Goal: Transaction & Acquisition: Purchase product/service

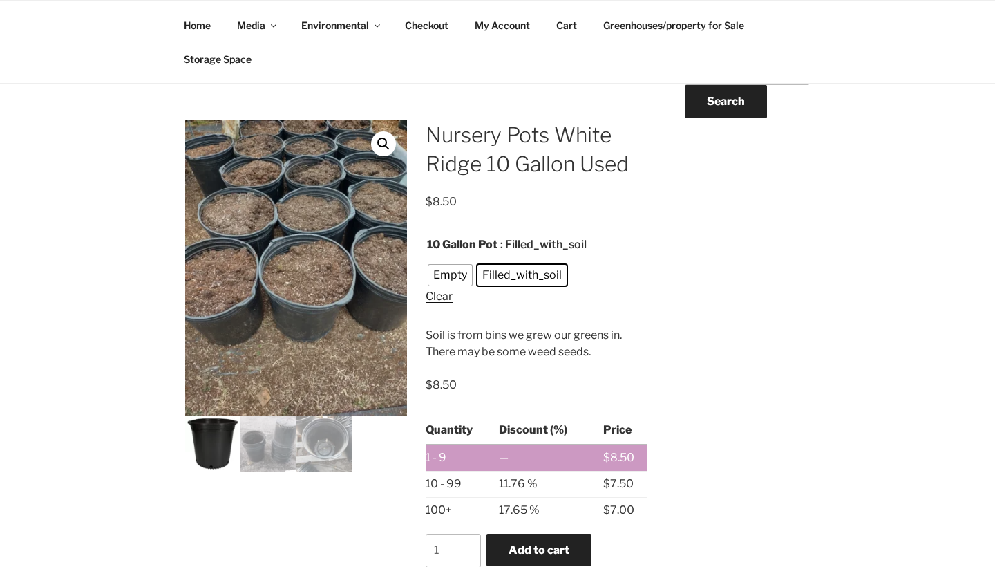
scroll to position [220, 0]
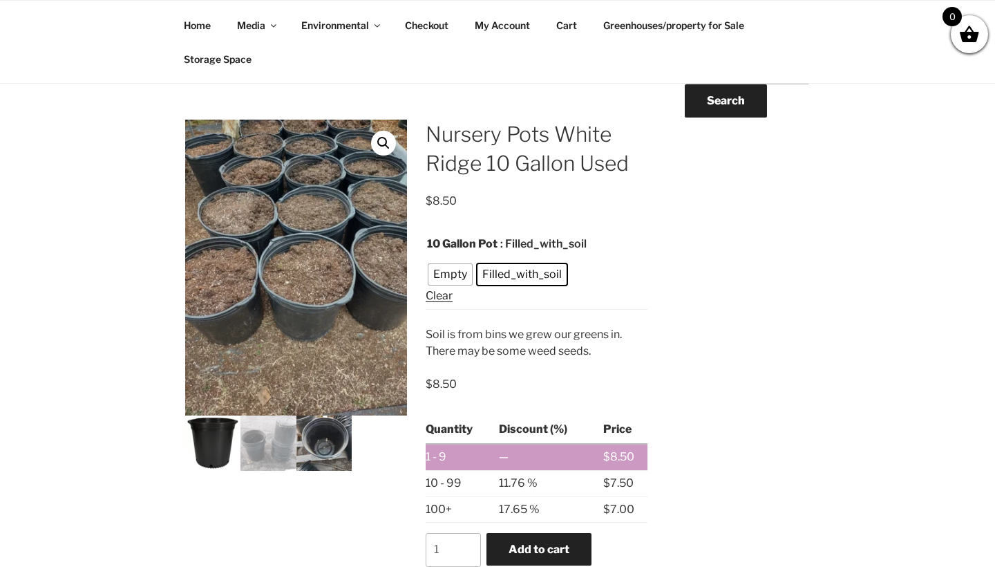
click at [337, 441] on img at bounding box center [324, 442] width 55 height 55
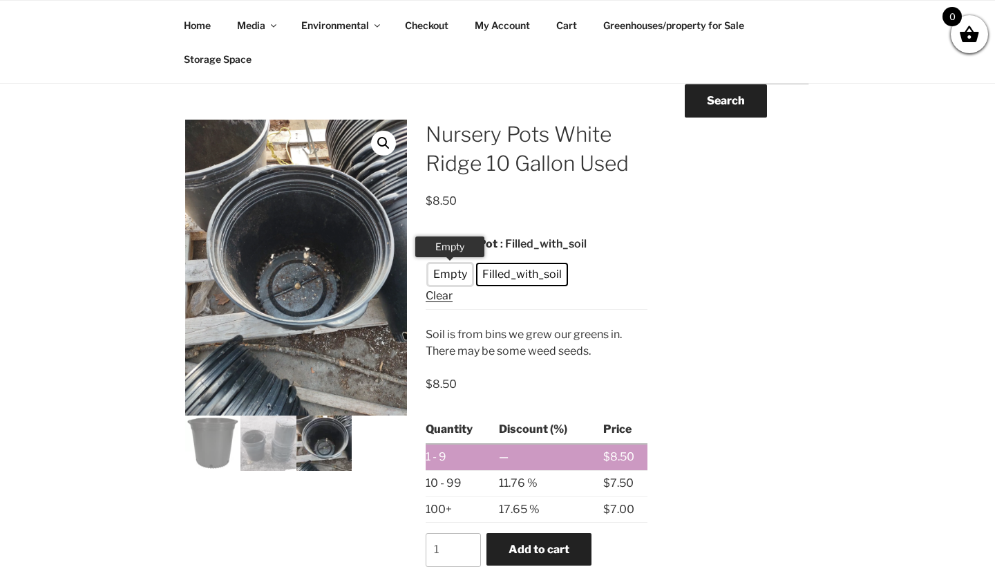
click at [445, 274] on span "Empty" at bounding box center [450, 274] width 41 height 17
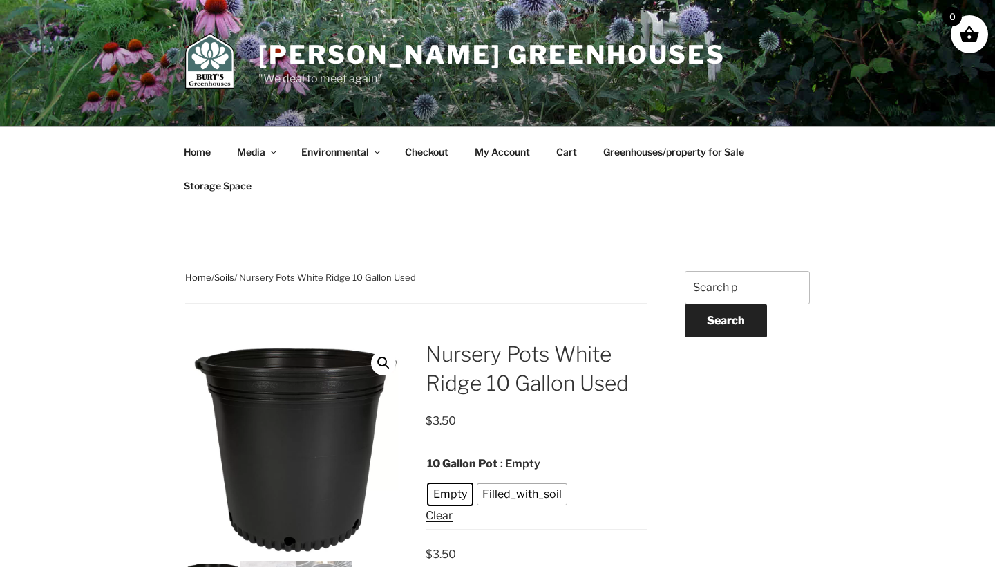
scroll to position [0, 0]
click at [203, 153] on link "Home" at bounding box center [196, 152] width 51 height 34
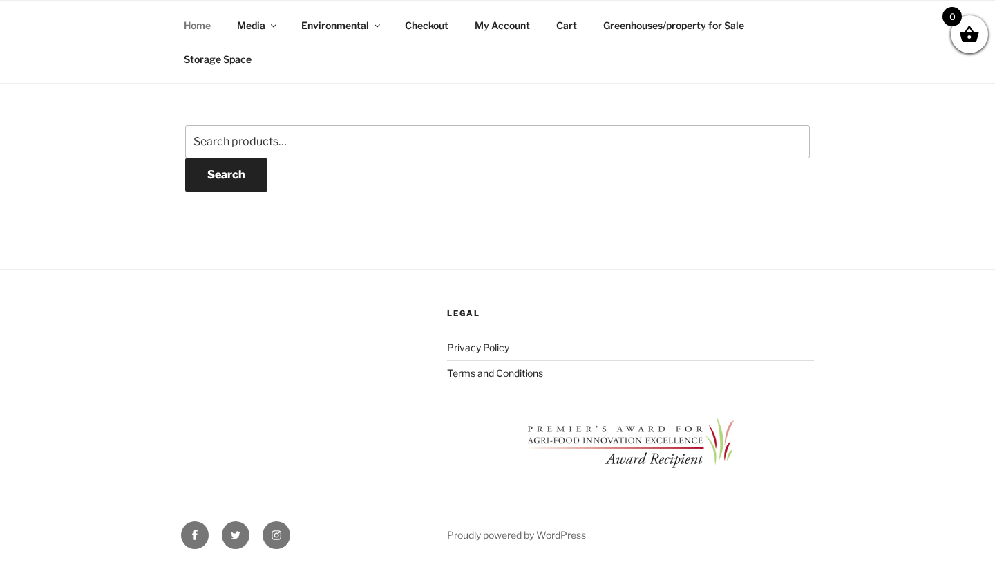
scroll to position [2007, 0]
click at [491, 376] on link "Terms and Conditions" at bounding box center [495, 374] width 96 height 12
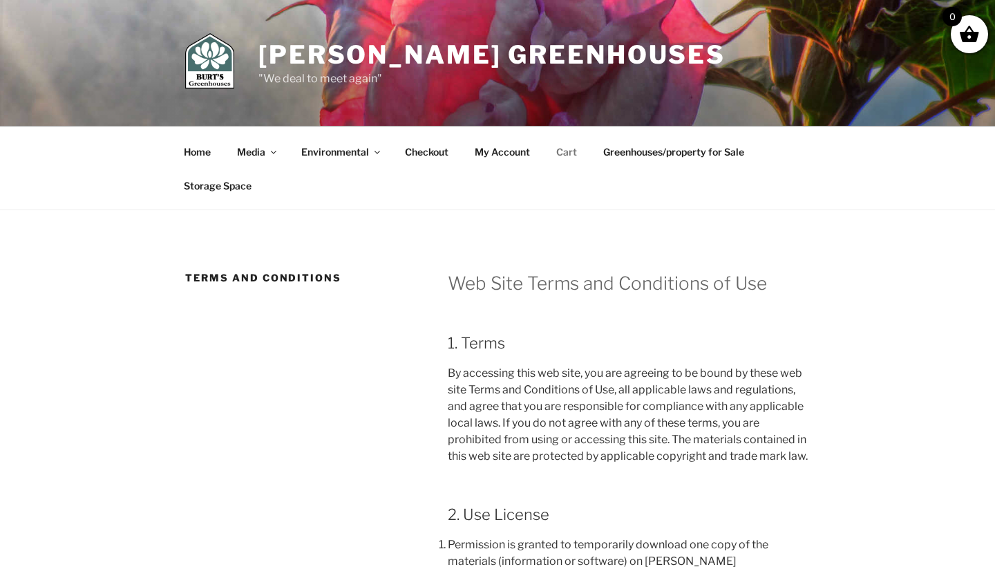
click at [567, 153] on link "Cart" at bounding box center [566, 152] width 45 height 34
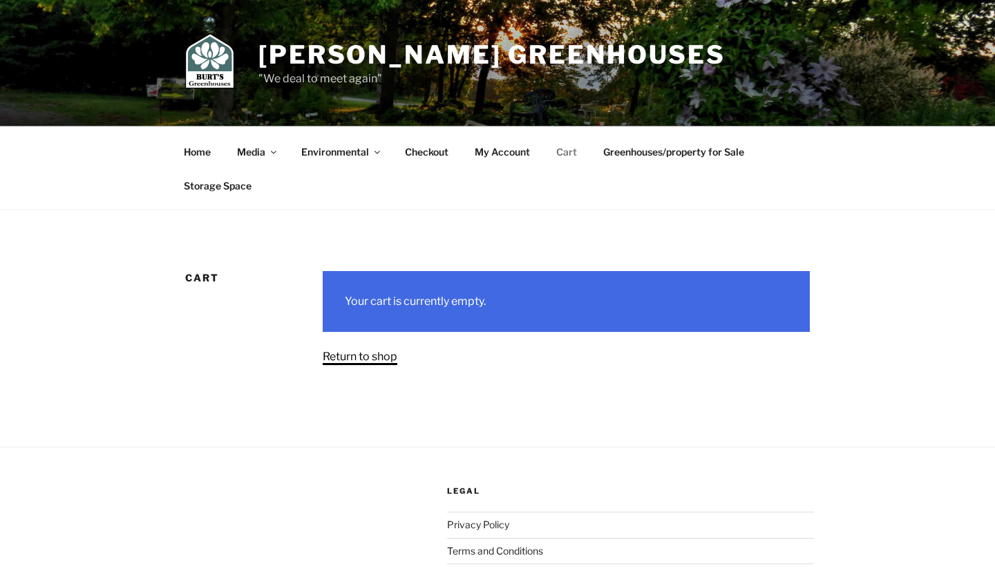
click at [388, 356] on link "Return to shop" at bounding box center [360, 356] width 75 height 13
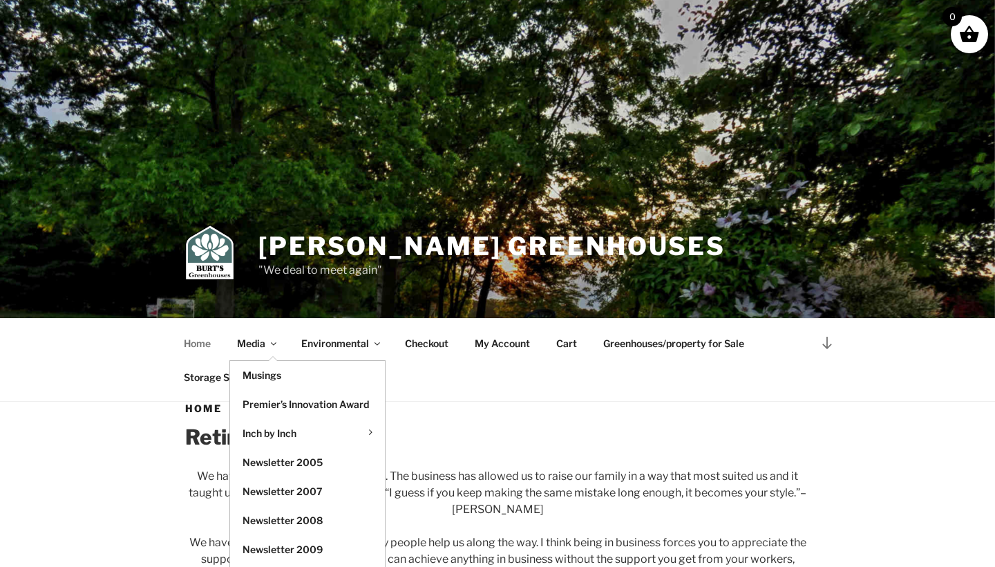
scroll to position [147, 0]
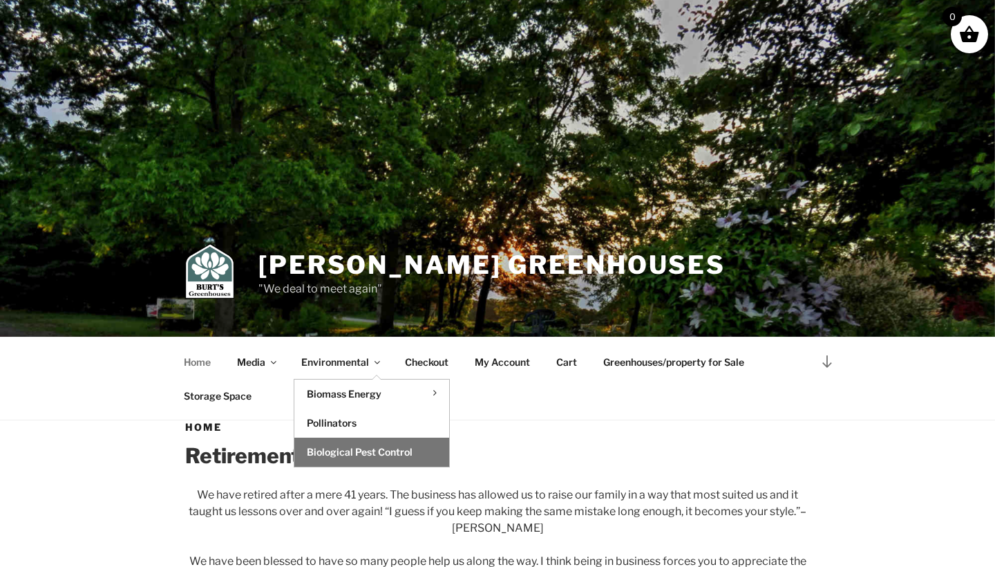
click at [359, 460] on link "Biological Pest Control" at bounding box center [371, 452] width 155 height 29
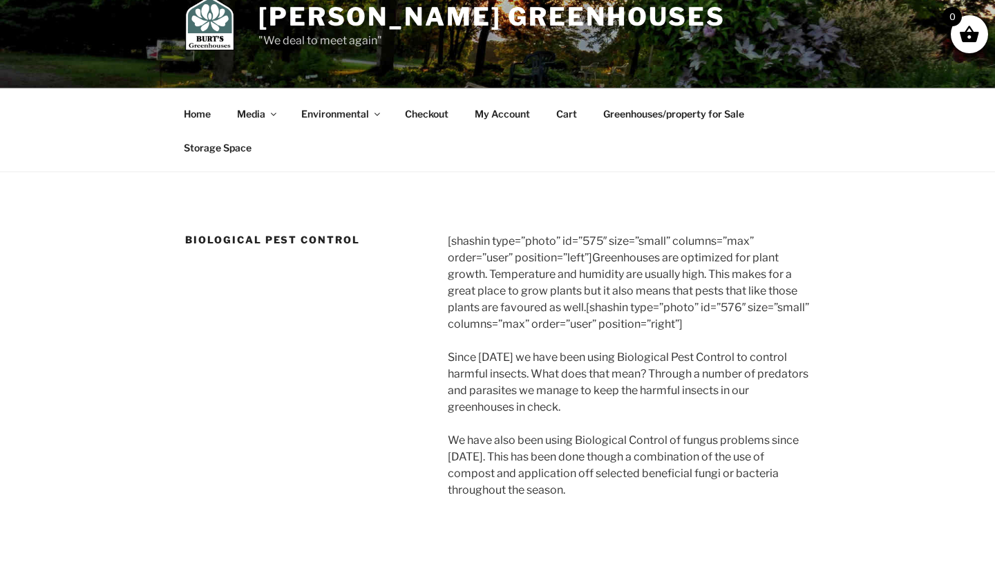
scroll to position [36, 0]
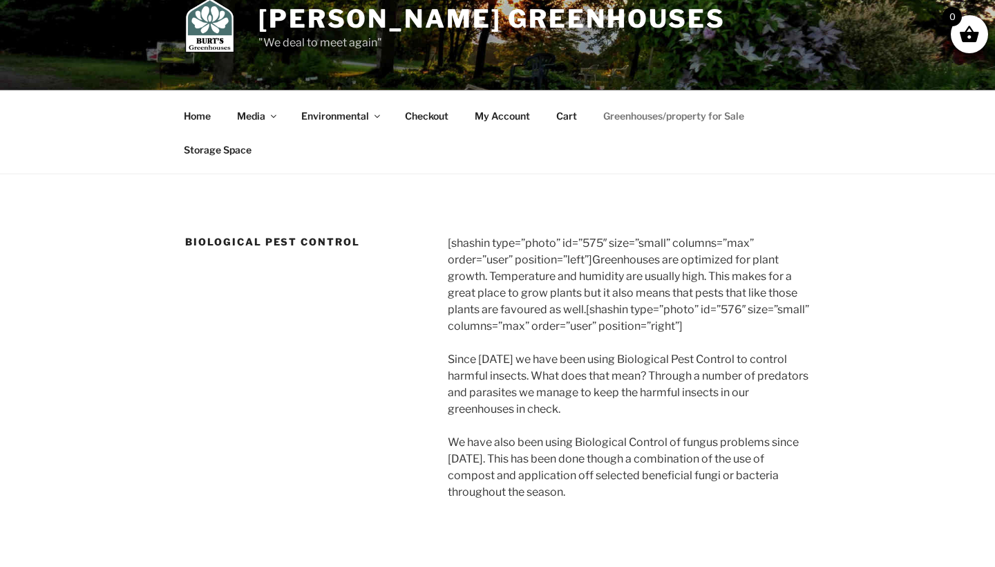
click at [641, 120] on link "Greenhouses/property for Sale" at bounding box center [673, 116] width 165 height 34
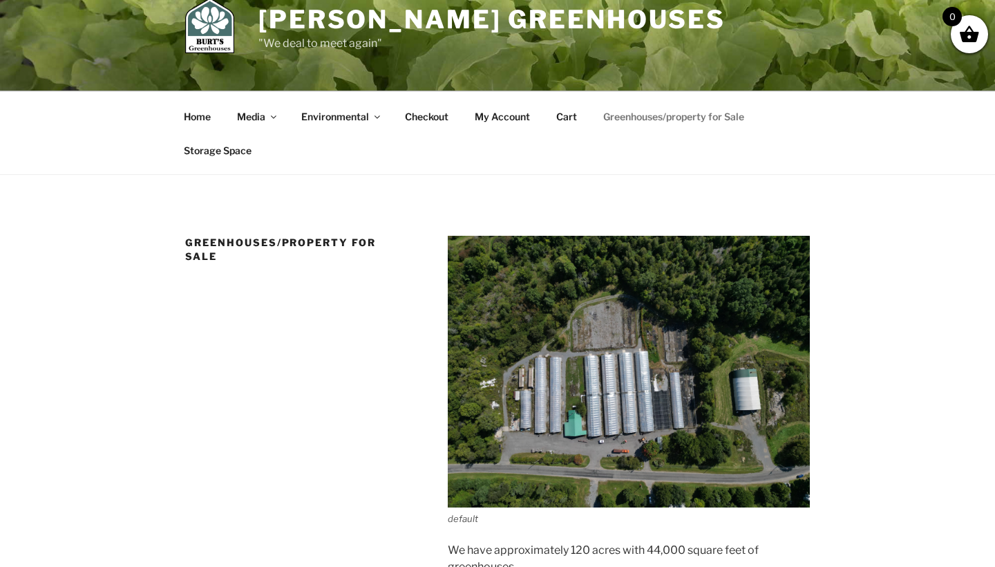
scroll to position [31, 0]
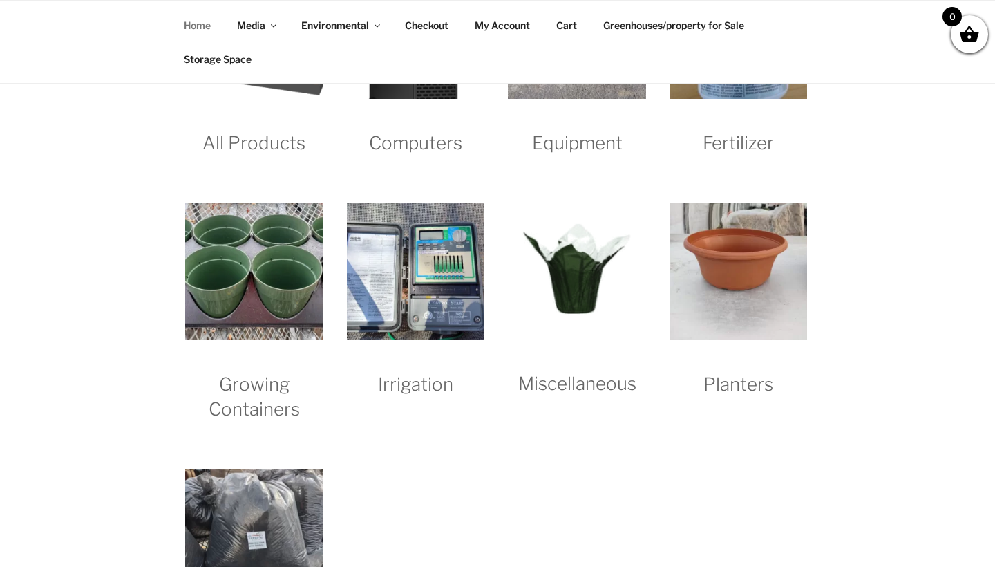
scroll to position [1397, 0]
click at [411, 276] on img "Visit product category Irrigation" at bounding box center [416, 272] width 138 height 138
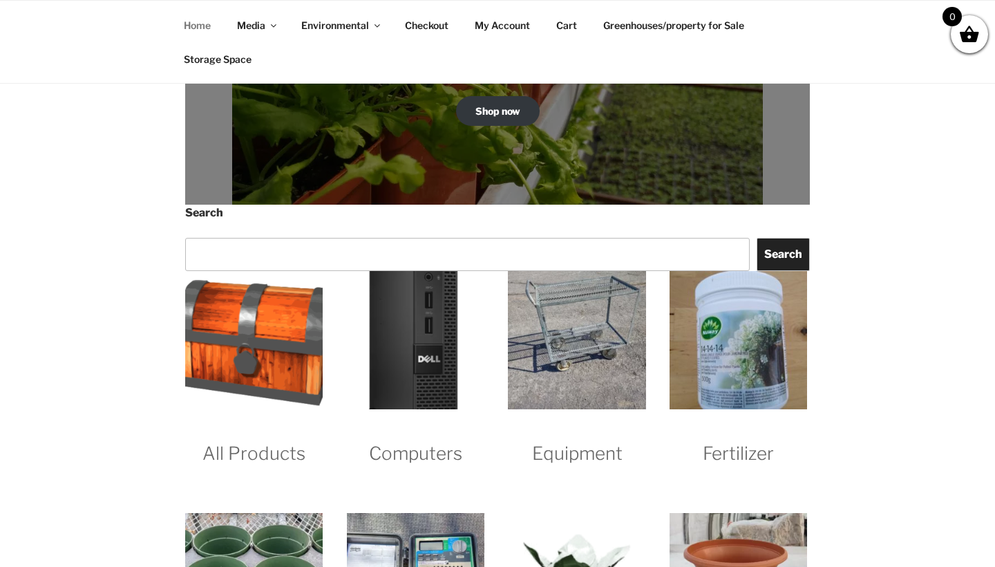
scroll to position [1086, 0]
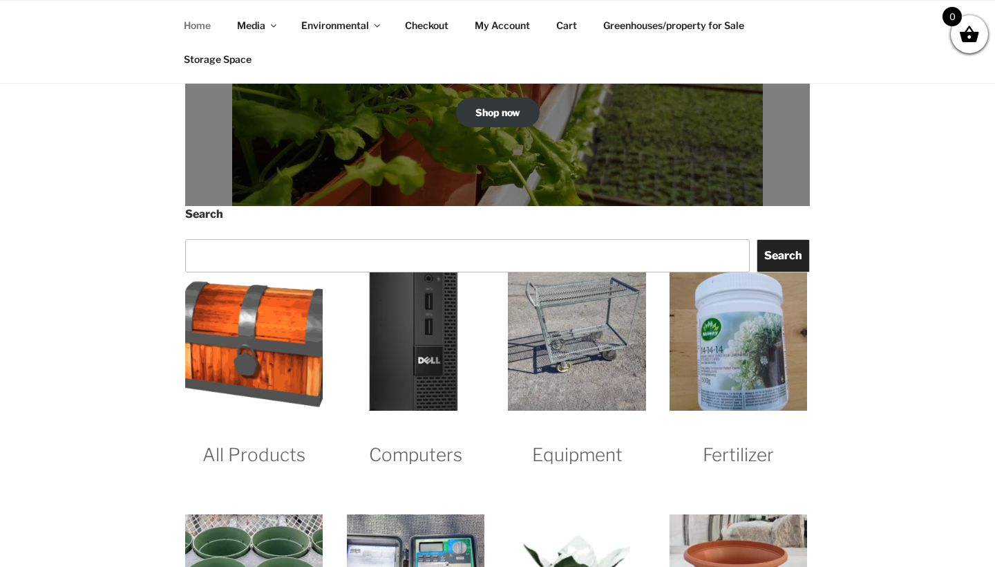
click at [572, 344] on img "Visit product category Equipment" at bounding box center [577, 341] width 138 height 138
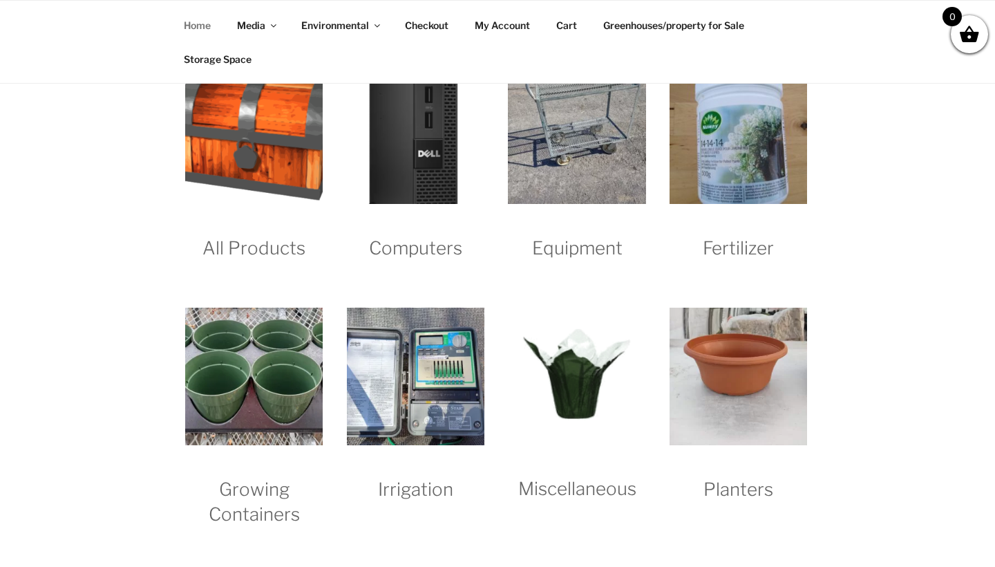
scroll to position [1299, 0]
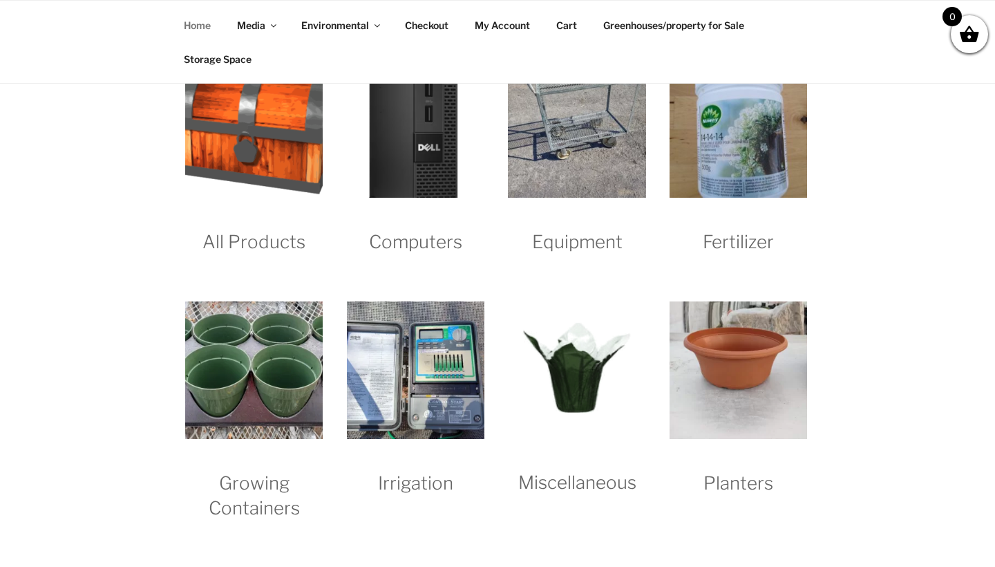
click at [250, 362] on img "Visit product category Growing Containers" at bounding box center [254, 370] width 138 height 138
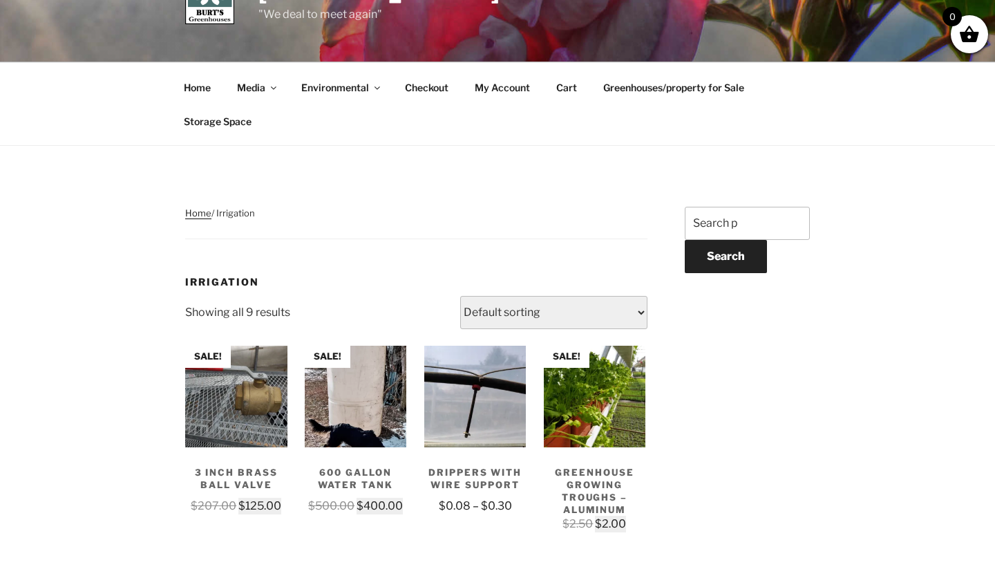
scroll to position [53, 0]
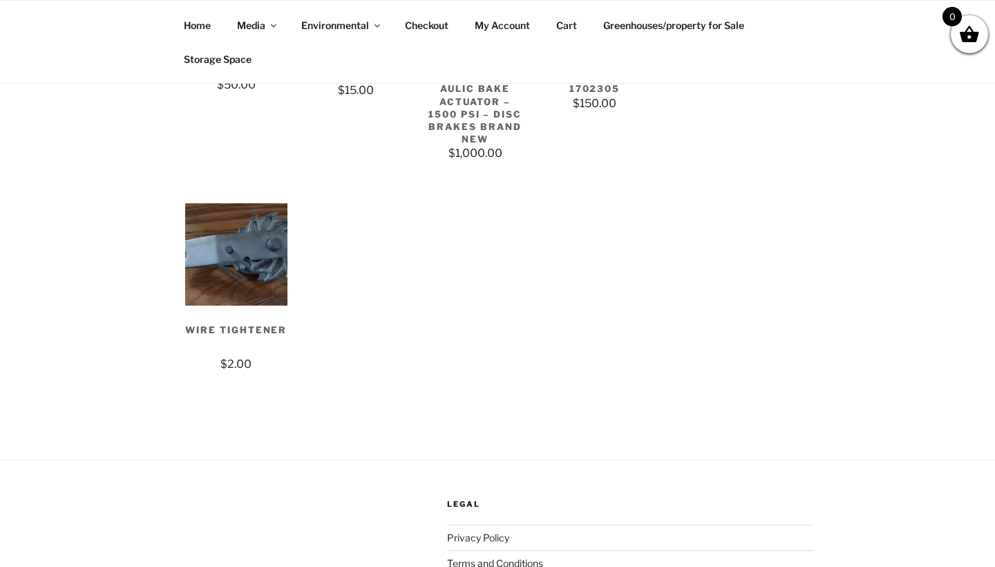
scroll to position [2869, 0]
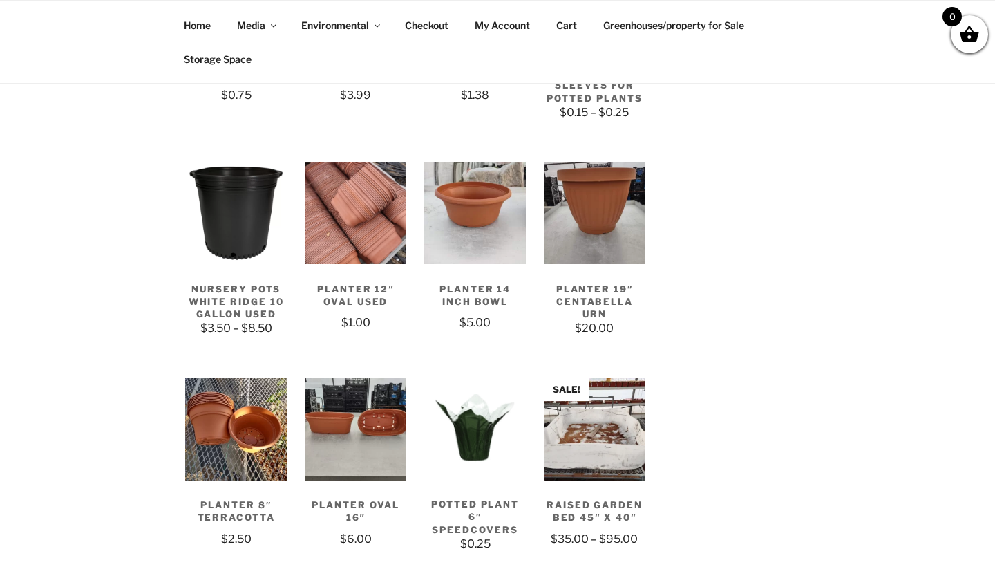
scroll to position [1396, 0]
click at [235, 301] on h2 "Nursery Pots White Ridge 10 Gallon Used" at bounding box center [236, 295] width 102 height 51
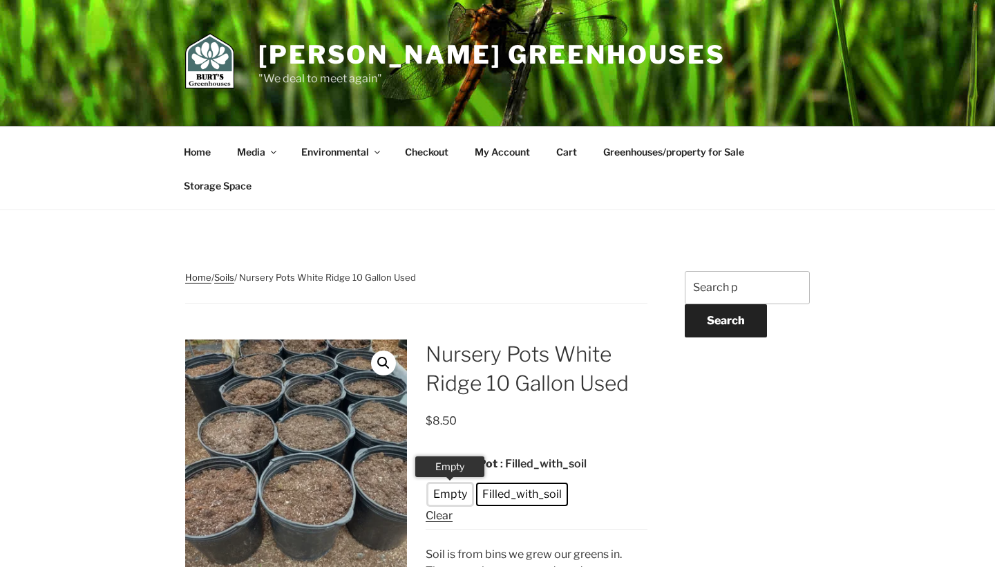
click at [461, 492] on span "Empty" at bounding box center [450, 494] width 41 height 17
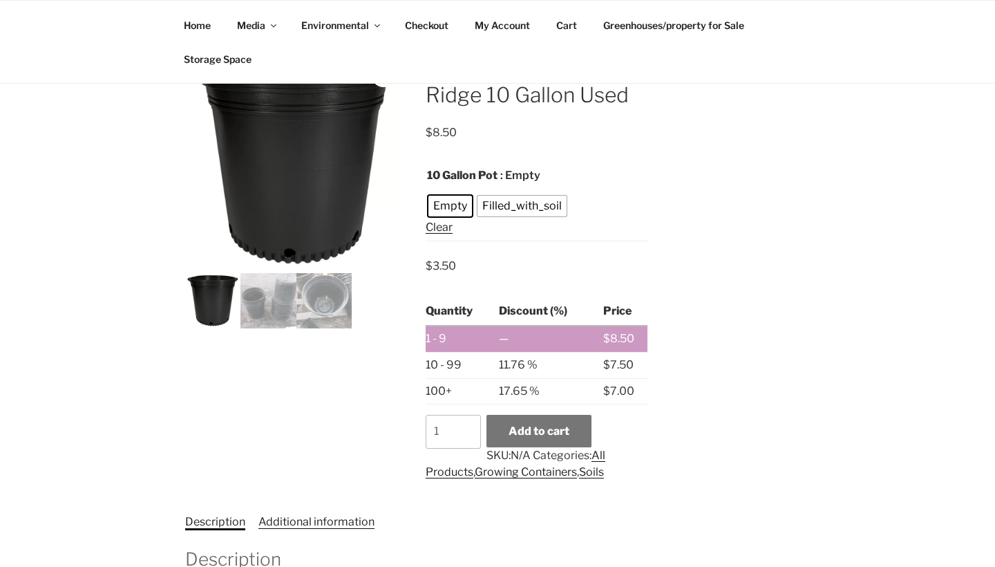
scroll to position [290, 0]
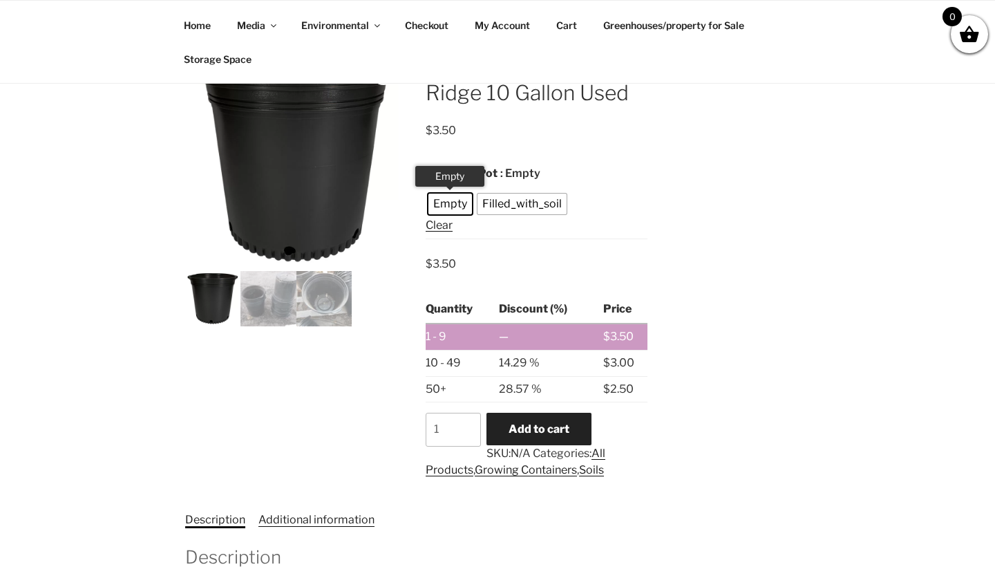
click at [449, 201] on span "Empty" at bounding box center [450, 204] width 41 height 17
click at [467, 424] on input "2" at bounding box center [453, 429] width 55 height 33
click at [467, 424] on input "3" at bounding box center [453, 429] width 55 height 33
click at [467, 424] on input "4" at bounding box center [453, 429] width 55 height 33
click at [467, 424] on input "5" at bounding box center [453, 429] width 55 height 33
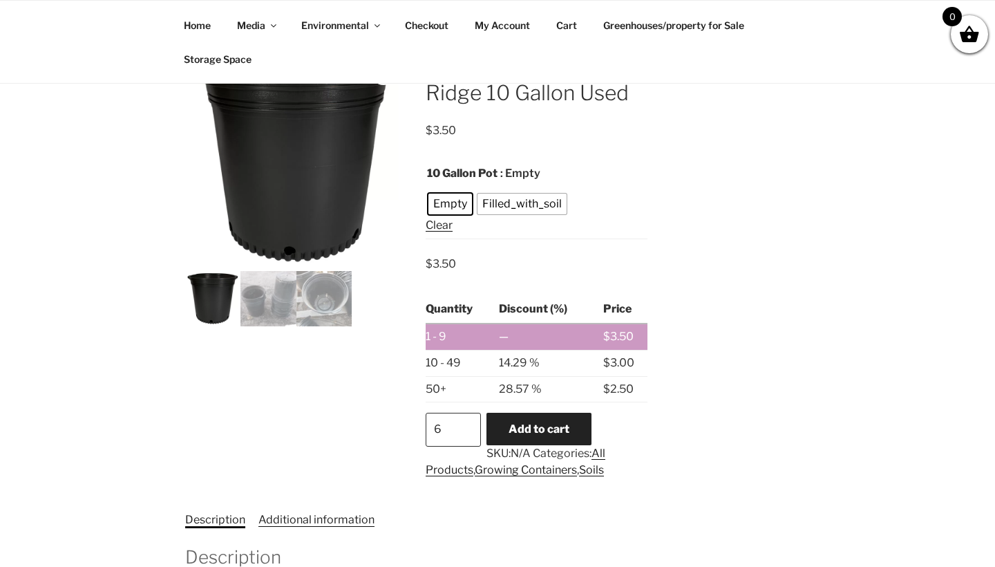
click at [467, 424] on input "6" at bounding box center [453, 429] width 55 height 33
click at [467, 424] on input "7" at bounding box center [453, 429] width 55 height 33
click at [467, 424] on input "8" at bounding box center [453, 429] width 55 height 33
click at [467, 425] on input "9" at bounding box center [453, 429] width 55 height 33
type input "10"
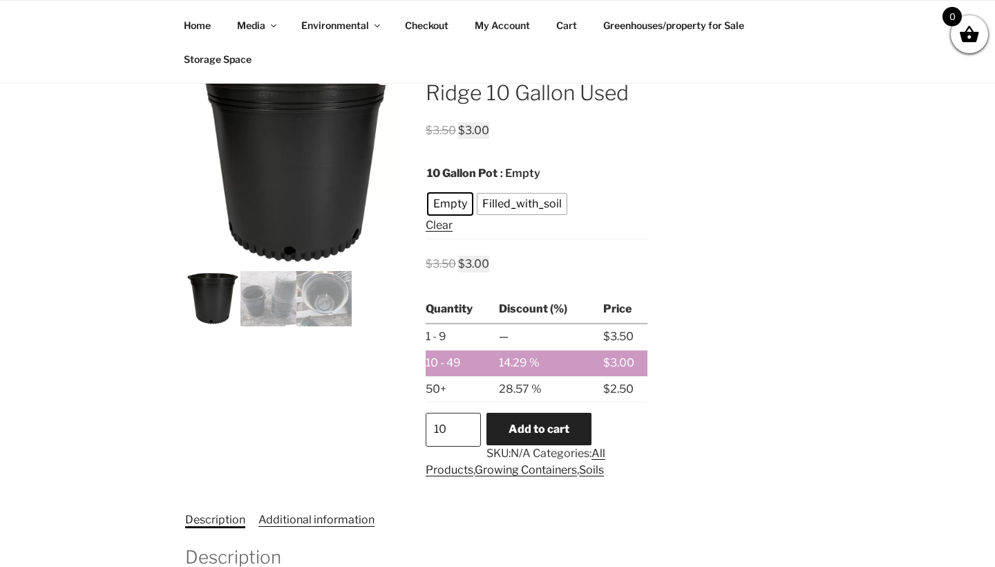
click at [467, 426] on input "10" at bounding box center [453, 429] width 55 height 33
click at [550, 427] on button "Add to cart" at bounding box center [539, 429] width 105 height 32
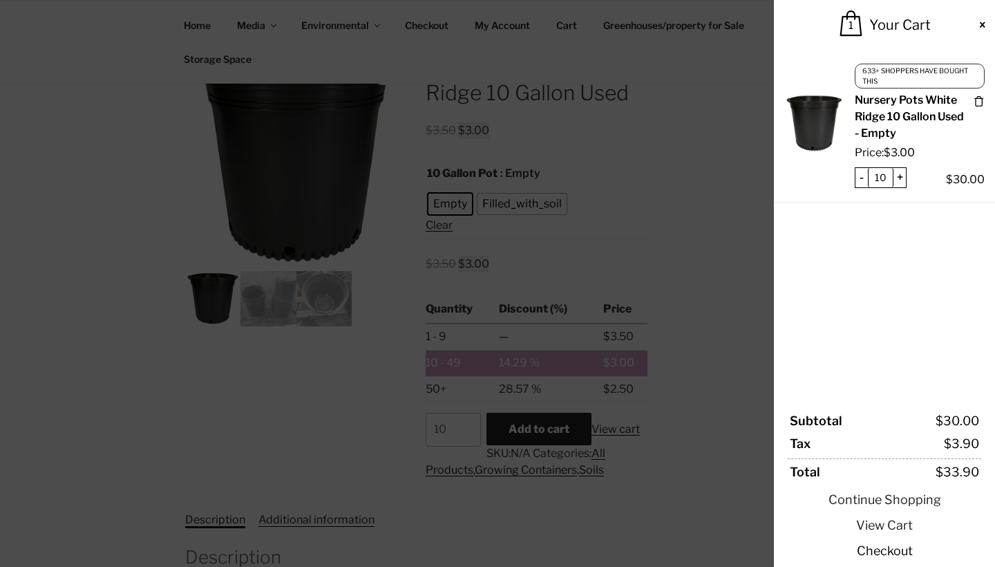
click at [881, 550] on link "Checkout" at bounding box center [885, 550] width 194 height 19
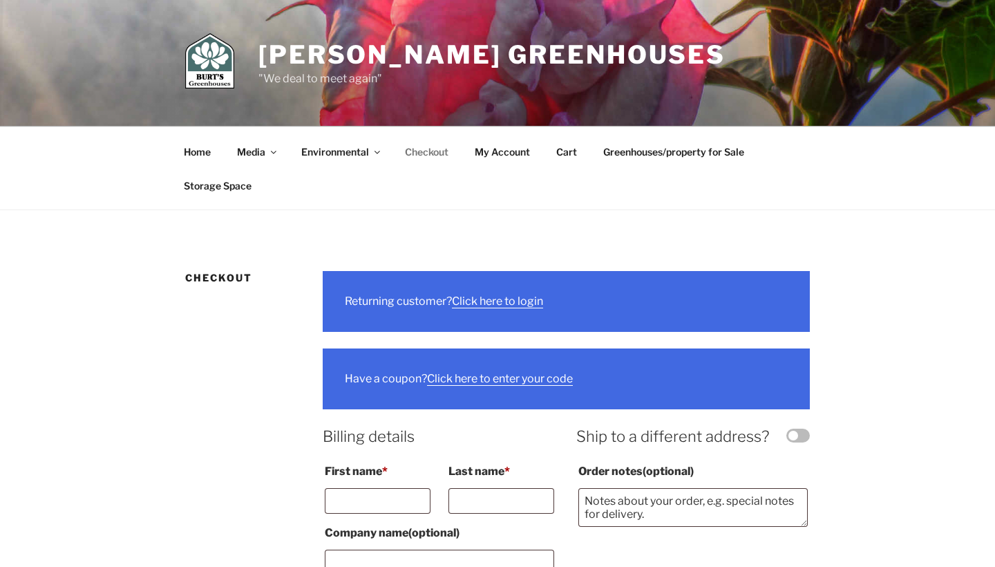
select select "ON"
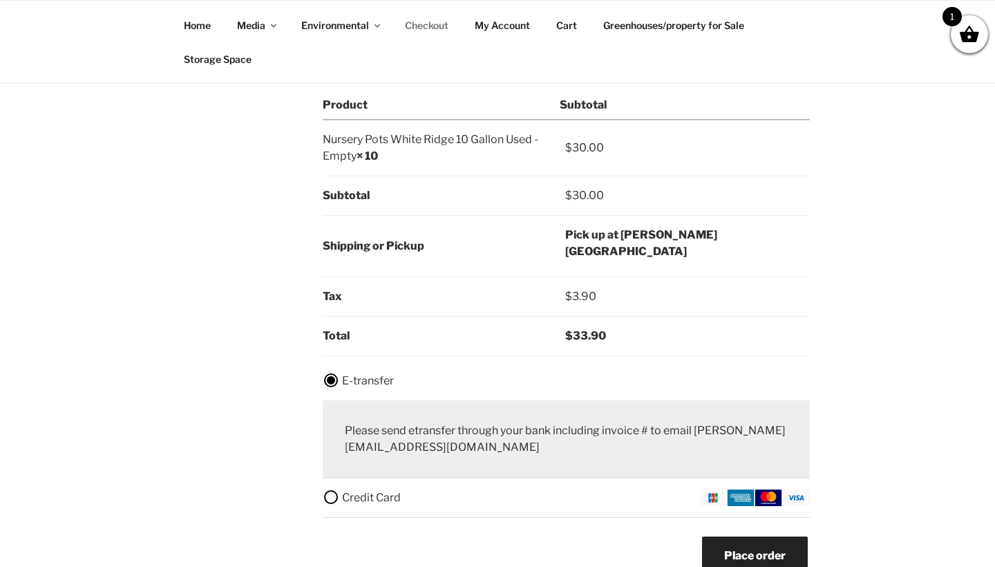
scroll to position [1012, 0]
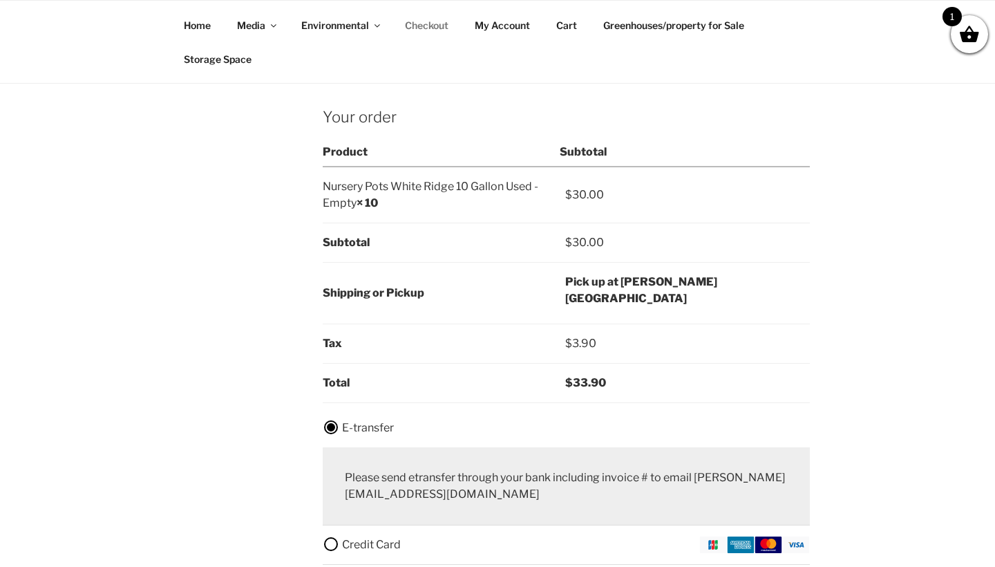
click at [406, 267] on th "Shipping" at bounding box center [441, 293] width 237 height 62
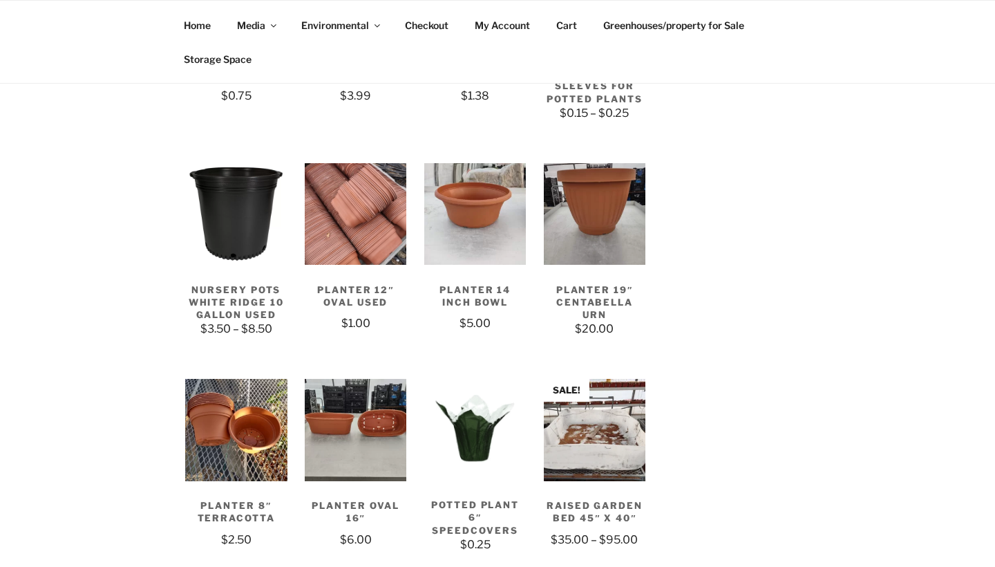
scroll to position [1396, 0]
